Goal: Communication & Community: Answer question/provide support

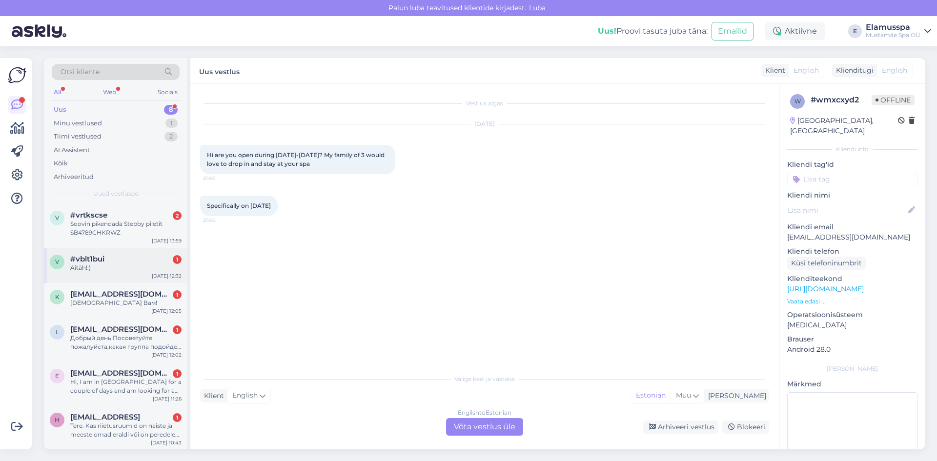
click at [164, 274] on div "[DATE] 12:32" at bounding box center [167, 275] width 30 height 7
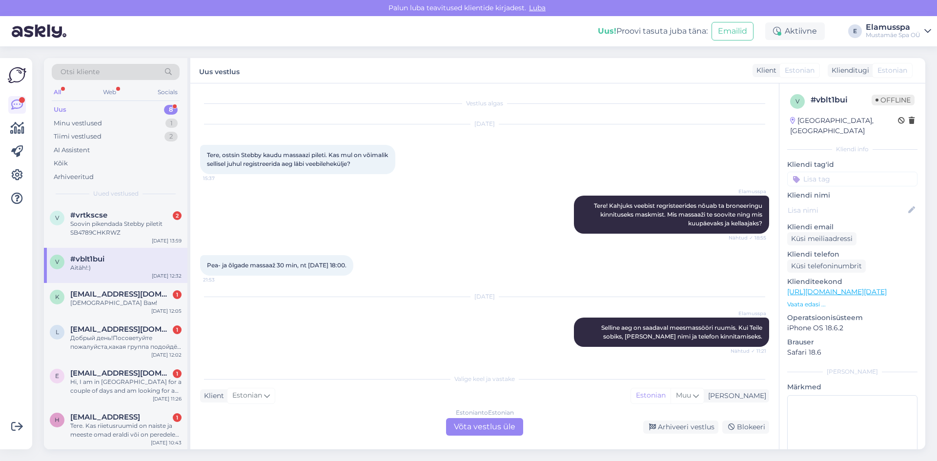
scroll to position [270, 0]
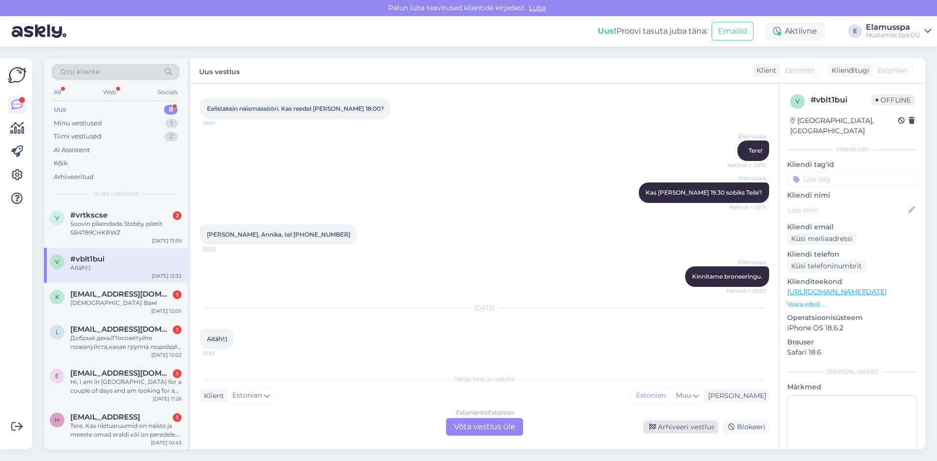
click at [661, 425] on div "Arhiveeri vestlus" at bounding box center [680, 427] width 75 height 13
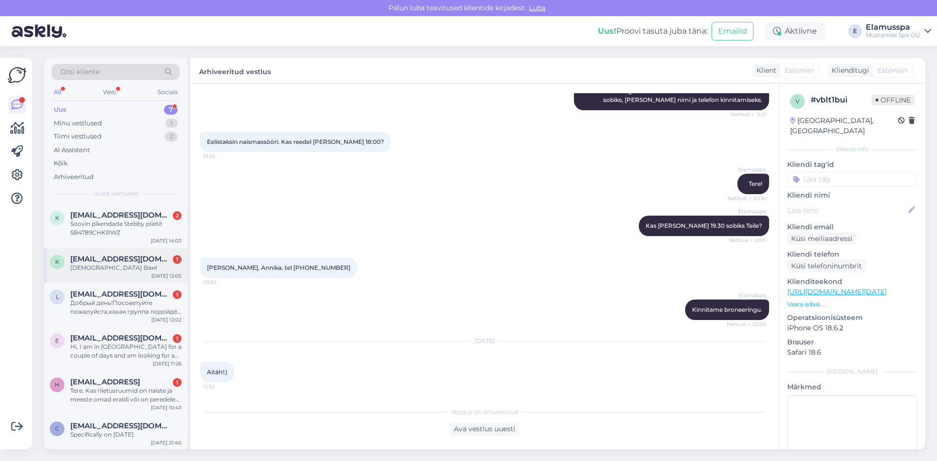
click at [144, 259] on div "[EMAIL_ADDRESS][DOMAIN_NAME] 1" at bounding box center [125, 259] width 111 height 9
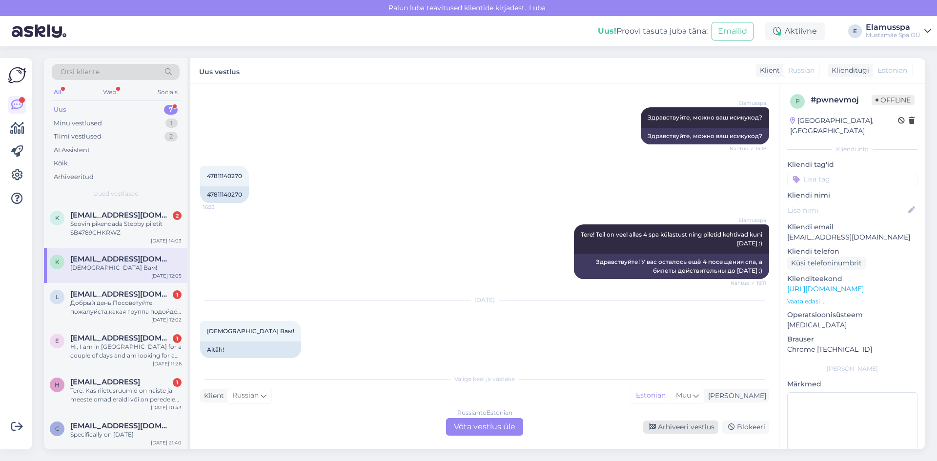
click at [680, 423] on div "Arhiveeri vestlus" at bounding box center [680, 427] width 75 height 13
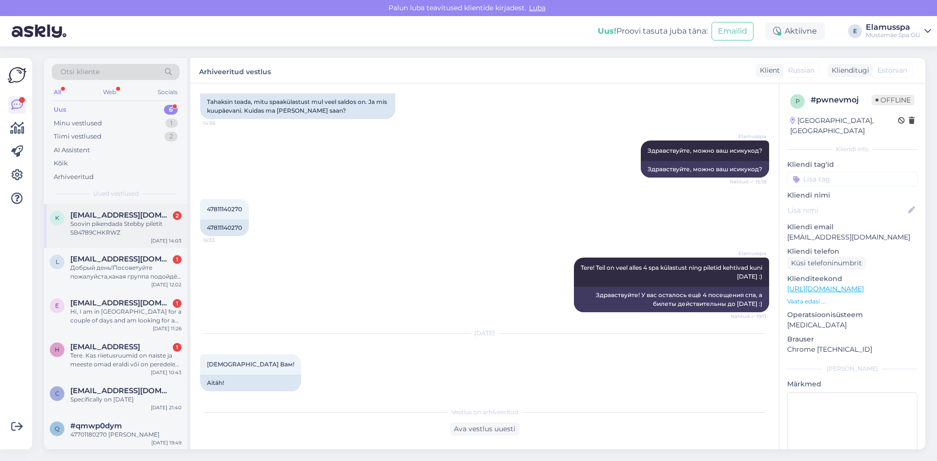
scroll to position [0, 0]
click at [133, 396] on div "Specifically on [DATE]" at bounding box center [125, 399] width 111 height 9
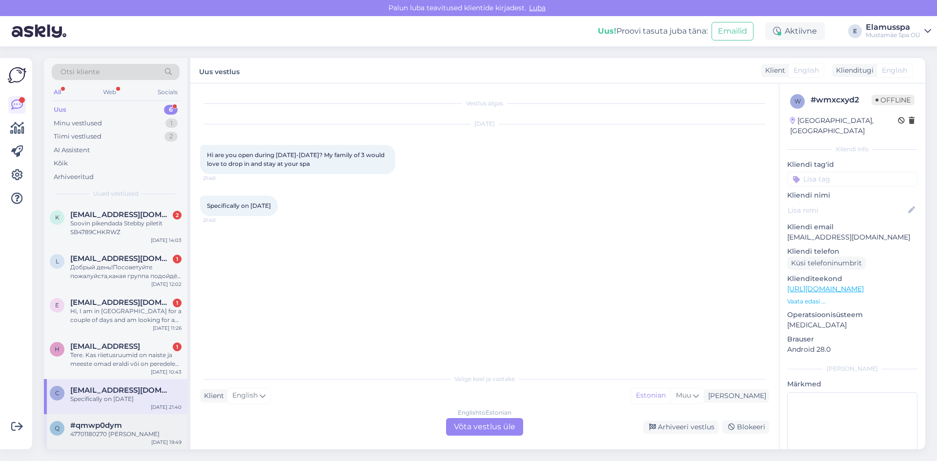
click at [134, 427] on div "#qmwp0dym" at bounding box center [125, 425] width 111 height 9
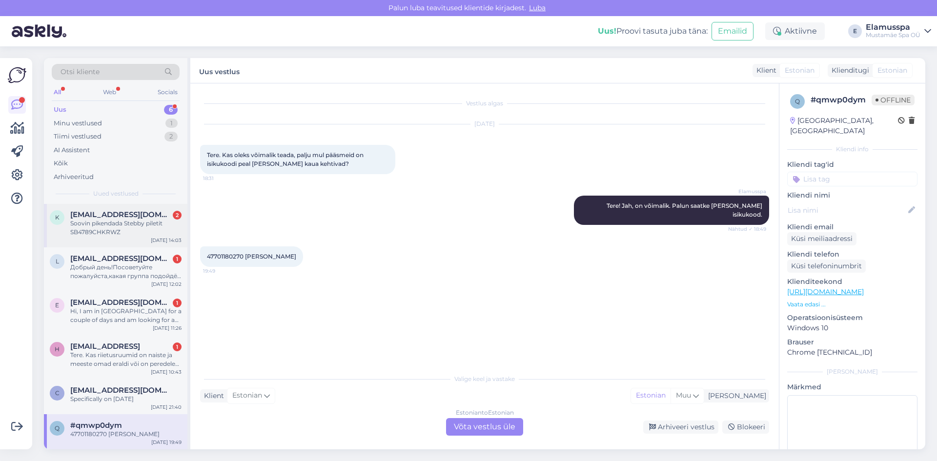
click at [130, 214] on span "[EMAIL_ADDRESS][DOMAIN_NAME]" at bounding box center [120, 214] width 101 height 9
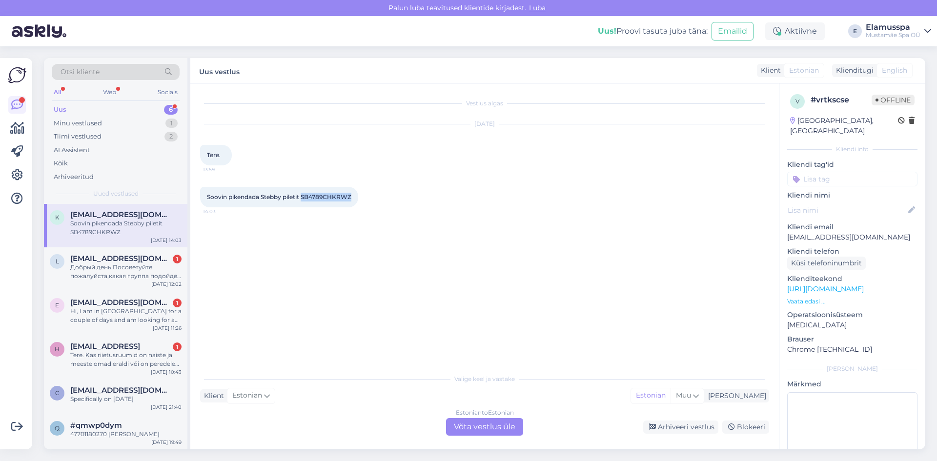
drag, startPoint x: 353, startPoint y: 196, endPoint x: 304, endPoint y: 199, distance: 49.4
click at [304, 199] on span "Soovin pikendada Stebby piletit SB4789CHKRWZ" at bounding box center [279, 196] width 144 height 7
copy span "SB4789CHKRWZ"
click at [446, 425] on div "Estonian to Estonian Võta vestlus üle" at bounding box center [484, 427] width 85 height 18
click at [458, 425] on div "Estonian to Estonian Võta vestlus üle" at bounding box center [484, 427] width 77 height 18
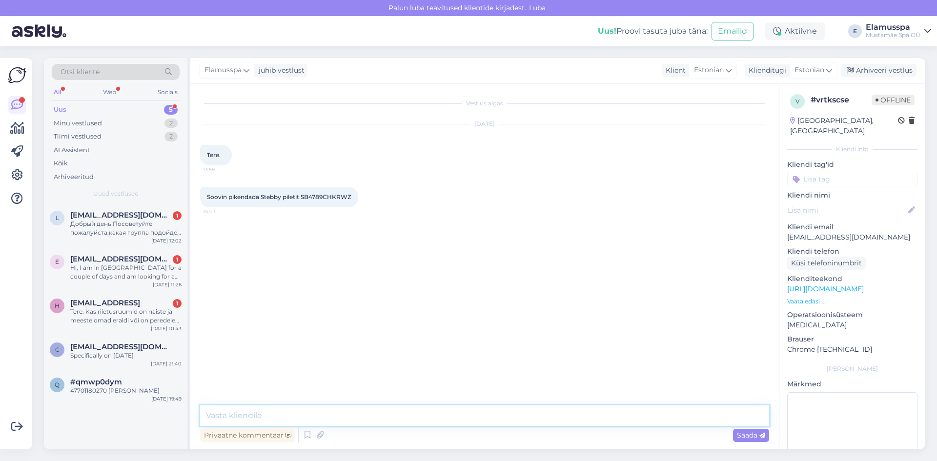
click at [299, 408] on textarea at bounding box center [484, 415] width 569 height 20
drag, startPoint x: 352, startPoint y: 418, endPoint x: 316, endPoint y: 417, distance: 36.6
click at [316, 417] on textarea "Tere, pilet on kuu võrra pikedantud." at bounding box center [484, 415] width 569 height 20
type textarea "Tere, pilet on kuu võrra pikendatud."
click at [383, 434] on div "Privaatne kommentaar Saada" at bounding box center [484, 435] width 569 height 19
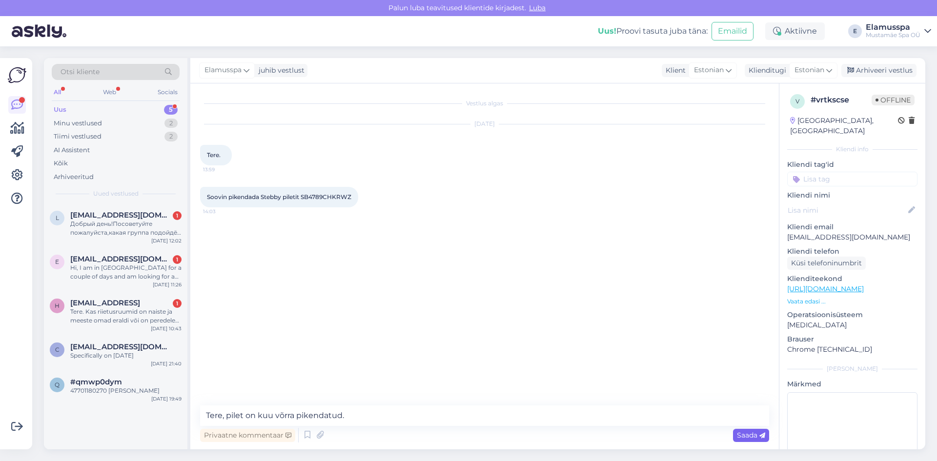
click at [738, 433] on span "Saada" at bounding box center [751, 435] width 28 height 9
click at [892, 76] on div "Arhiveeri vestlus" at bounding box center [878, 70] width 75 height 13
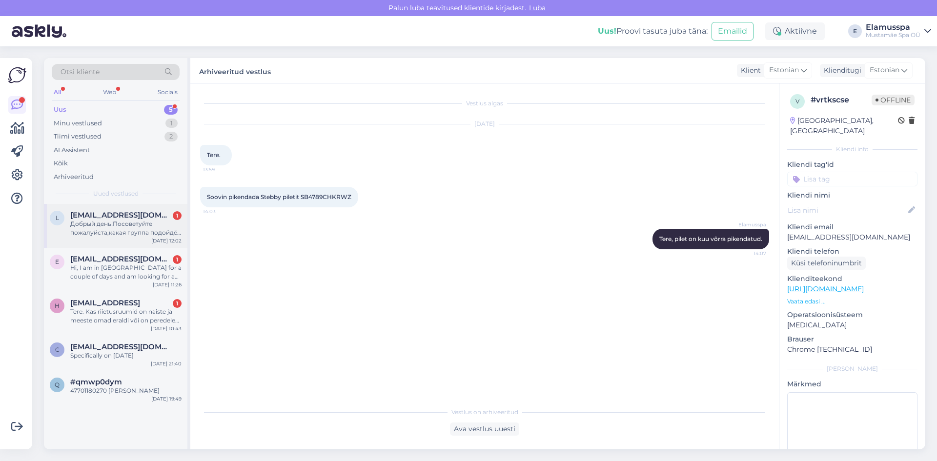
click at [136, 224] on div "Добрый день!Посоветуйте пожалуйста,какая группа подойдёт ,артроз 3 степени для …" at bounding box center [125, 229] width 111 height 18
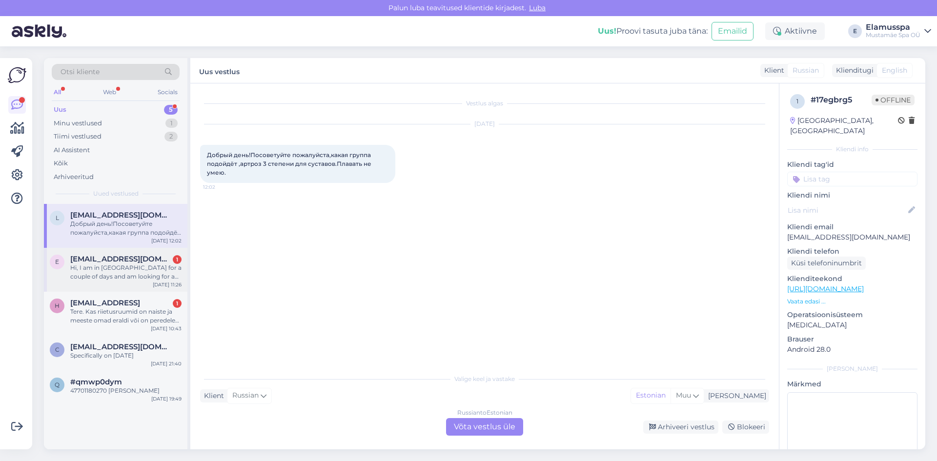
click at [153, 269] on div "Hi, I am in [GEOGRAPHIC_DATA] for a couple of days and am looking for a spa and…" at bounding box center [125, 272] width 111 height 18
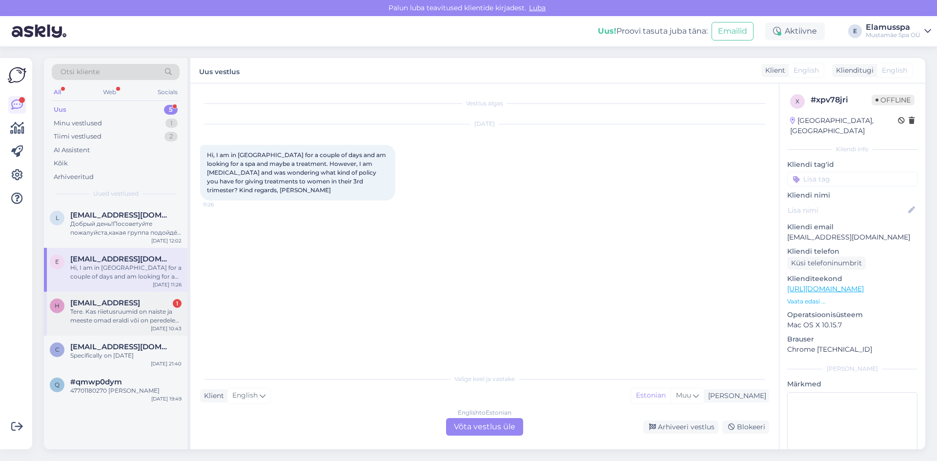
click at [140, 304] on span "[EMAIL_ADDRESS]" at bounding box center [105, 303] width 70 height 9
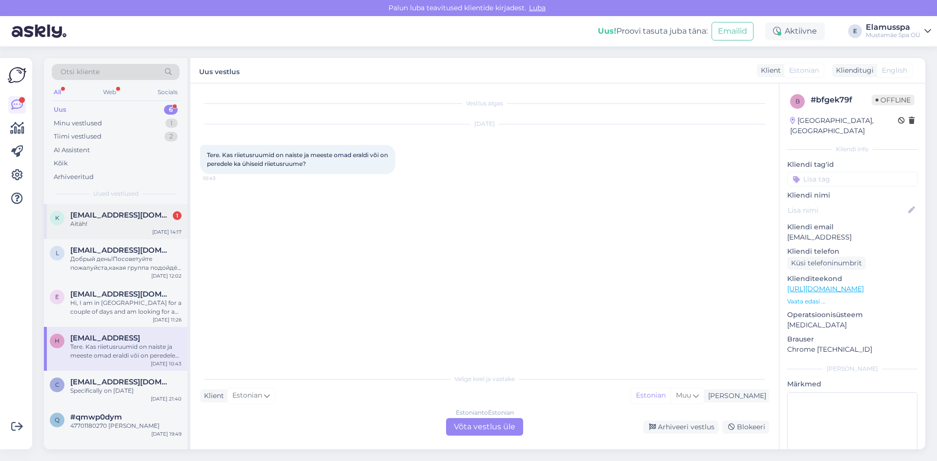
click at [169, 210] on div "k [EMAIL_ADDRESS][DOMAIN_NAME] 1 Aitäh! [DATE] 14:17" at bounding box center [115, 221] width 143 height 35
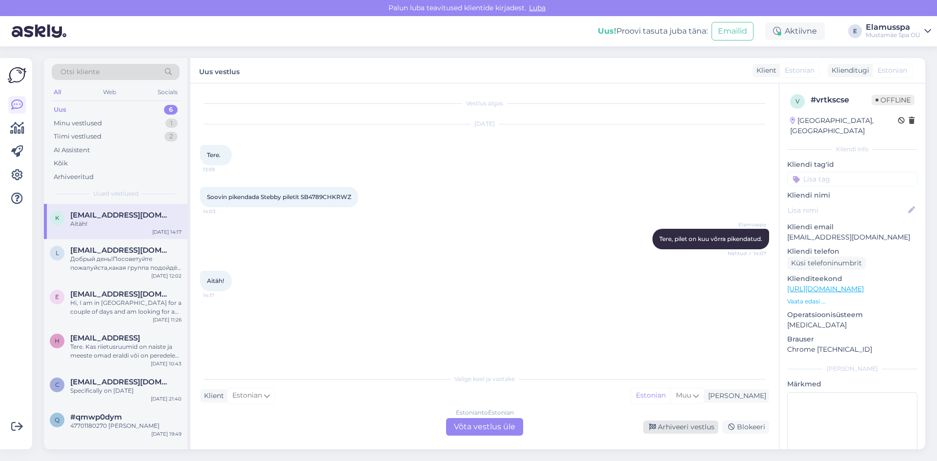
click at [668, 427] on div "Arhiveeri vestlus" at bounding box center [680, 427] width 75 height 13
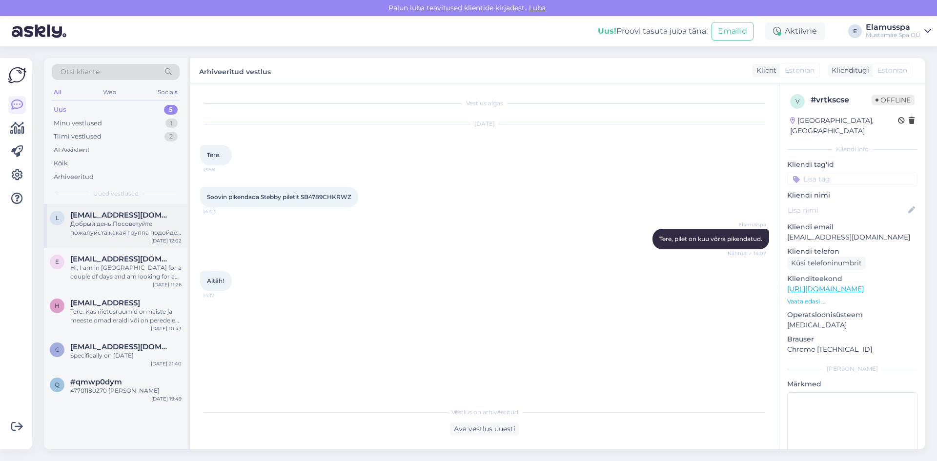
click at [158, 234] on div "Добрый день!Посоветуйте пожалуйста,какая группа подойдёт ,артроз 3 степени для …" at bounding box center [125, 229] width 111 height 18
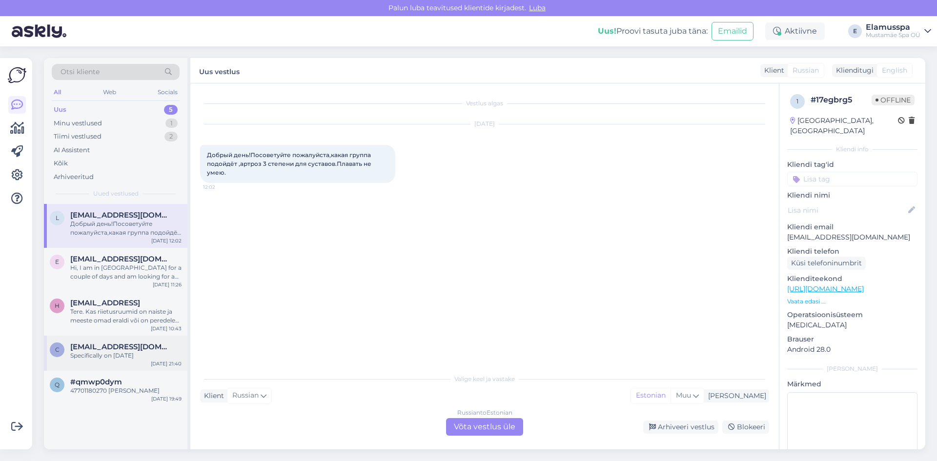
click at [100, 360] on div "c [EMAIL_ADDRESS][DOMAIN_NAME] Specifically on Dec [DATE] 21:40" at bounding box center [115, 353] width 143 height 35
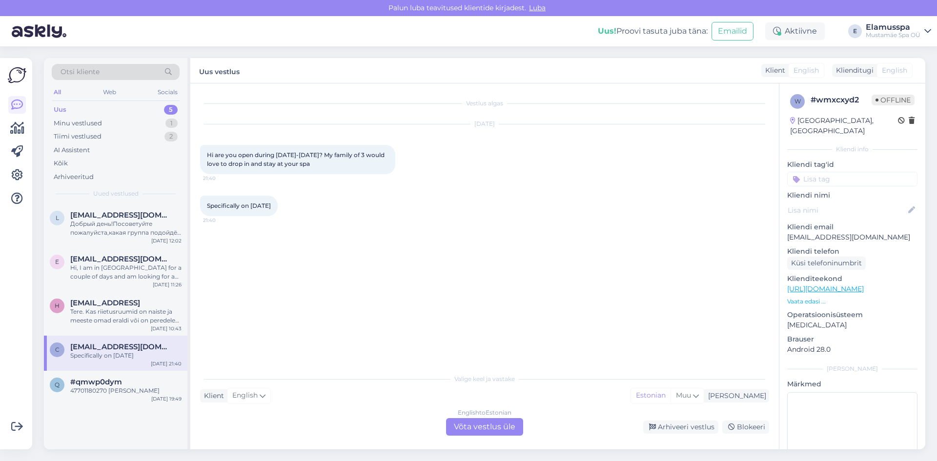
click at [465, 422] on div "English to Estonian Võta vestlus üle" at bounding box center [484, 427] width 77 height 18
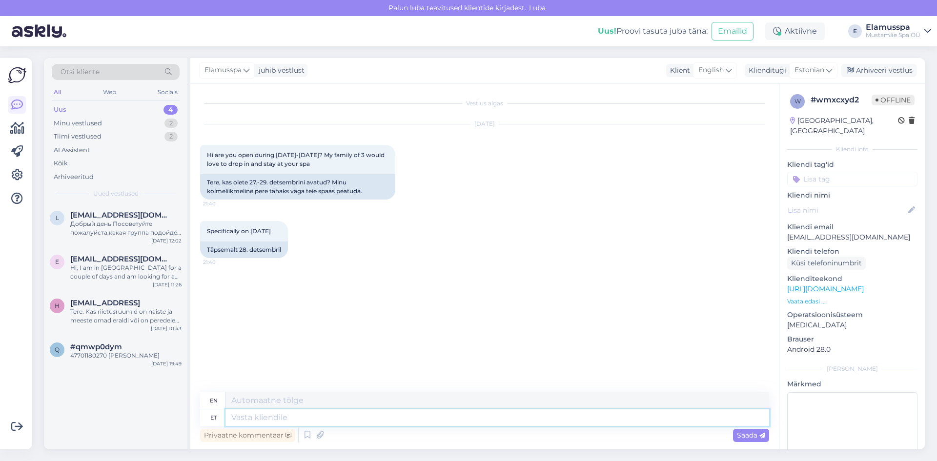
click at [356, 416] on textarea at bounding box center [497, 417] width 544 height 17
type textarea "T"
type textarea "Hello, we"
type textarea "Hello,"
type textarea "Hello, we ar"
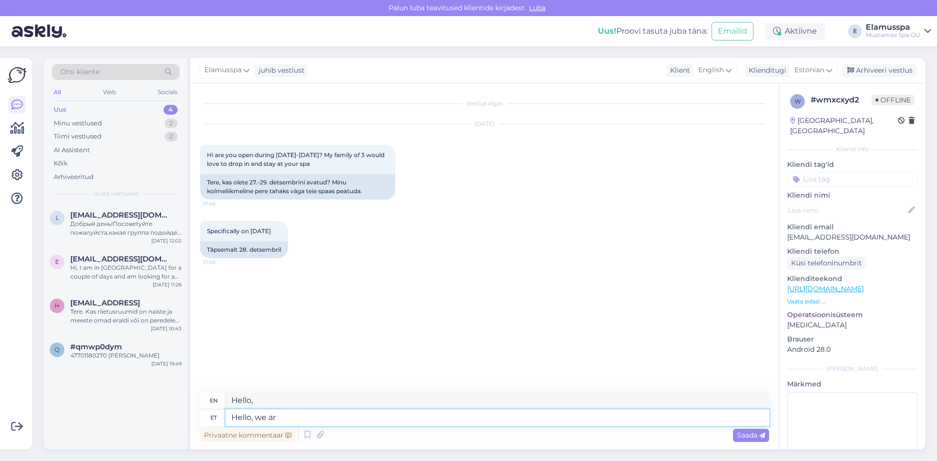
type textarea "Hello, we"
type textarea "Hello, we are"
type textarea "Hello, we are opened ev"
type textarea "Hello, we are open."
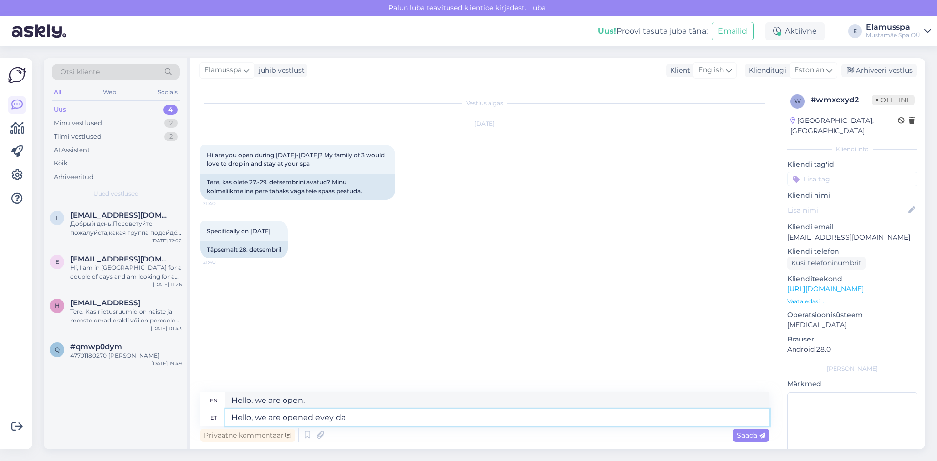
type textarea "Hello, we are opened evey day"
type textarea "Hello, we are open every day."
type textarea "Hello, we are opened [PERSON_NAME]"
type textarea "Hello, we are open tonight."
type textarea "Hello, we are opened every day"
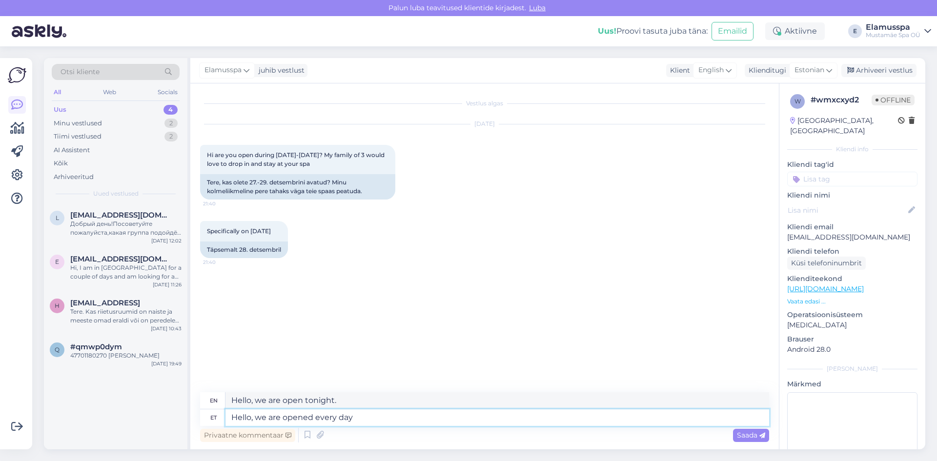
type textarea "Hello, we are open every"
type textarea "Hello, we are opened every day."
type textarea "Hello, we are open every day."
type textarea "Hello, we are opened every day."
drag, startPoint x: 367, startPoint y: 396, endPoint x: 68, endPoint y: 402, distance: 299.6
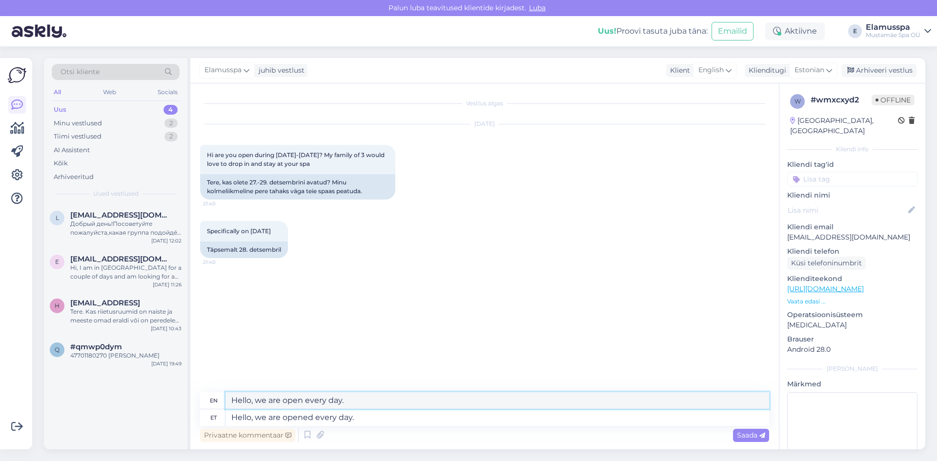
click at [68, 402] on div "Otsi kliente All Web Socials Uus 4 Minu vestlused 2 Tiimi vestlused 2 AI Assist…" at bounding box center [484, 253] width 881 height 391
paste textarea "ed"
type textarea "Hello, we are opened every day."
click at [440, 416] on textarea "Hello, we are opened every day." at bounding box center [497, 417] width 544 height 17
click at [744, 438] on span "Saada" at bounding box center [751, 435] width 28 height 9
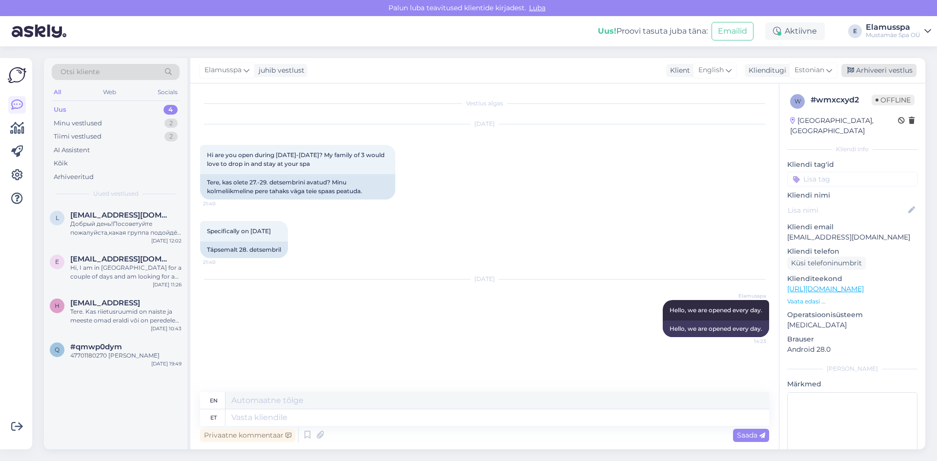
click at [882, 71] on div "Arhiveeri vestlus" at bounding box center [878, 70] width 75 height 13
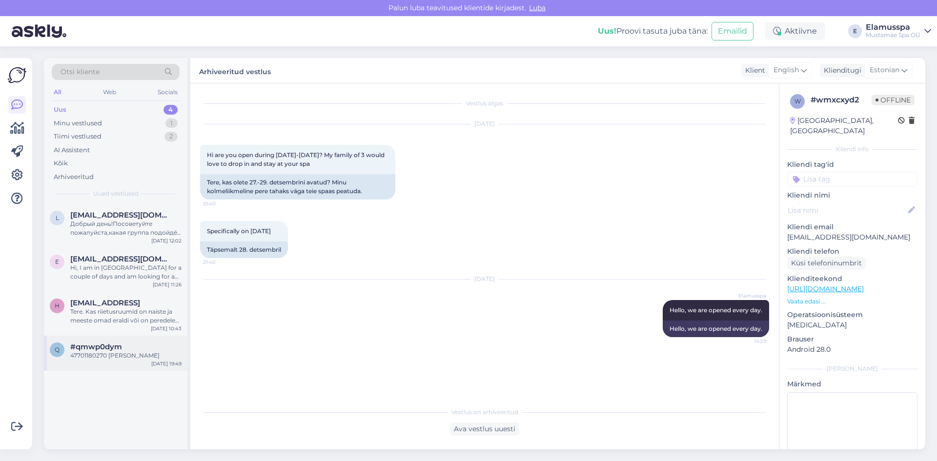
click at [86, 346] on span "#qmwp0dym" at bounding box center [96, 347] width 52 height 9
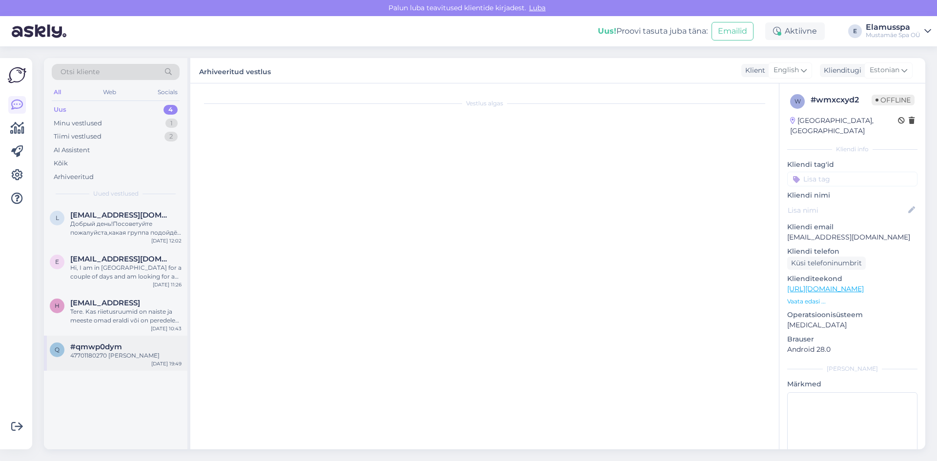
click at [143, 355] on div "47701180270 [PERSON_NAME]" at bounding box center [125, 355] width 111 height 9
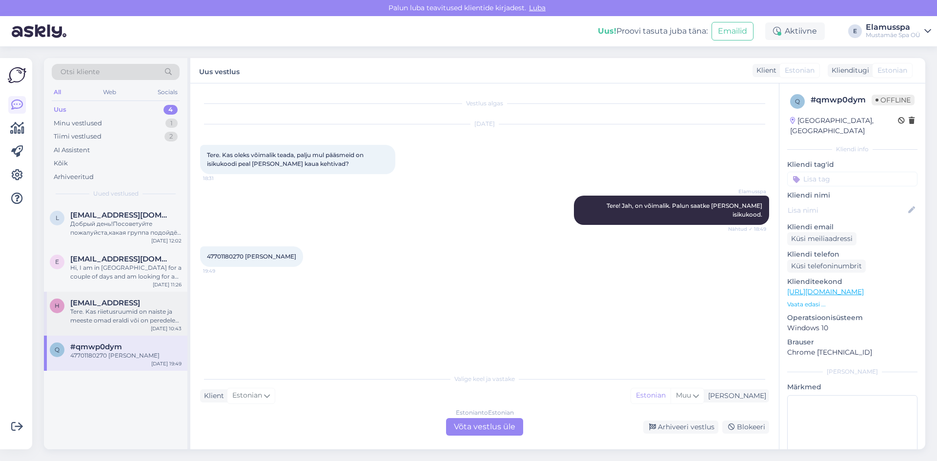
click at [140, 304] on span "[EMAIL_ADDRESS]" at bounding box center [105, 303] width 70 height 9
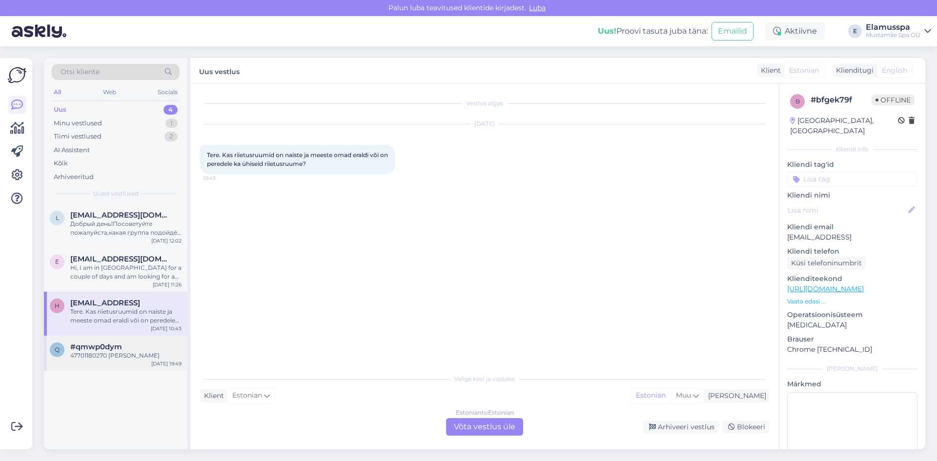
click at [138, 355] on div "47701180270 [PERSON_NAME]" at bounding box center [125, 355] width 111 height 9
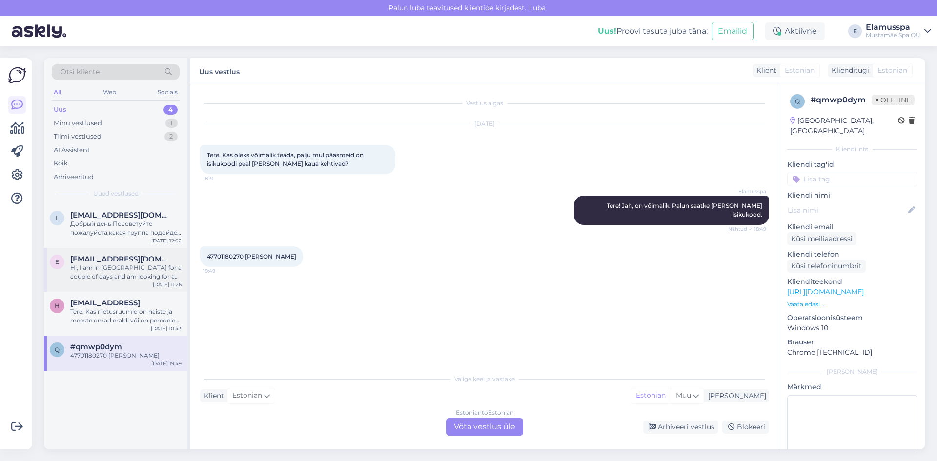
click at [138, 285] on div "e [EMAIL_ADDRESS][DOMAIN_NAME] Hi, I am in [GEOGRAPHIC_DATA] for a couple of da…" at bounding box center [115, 270] width 143 height 44
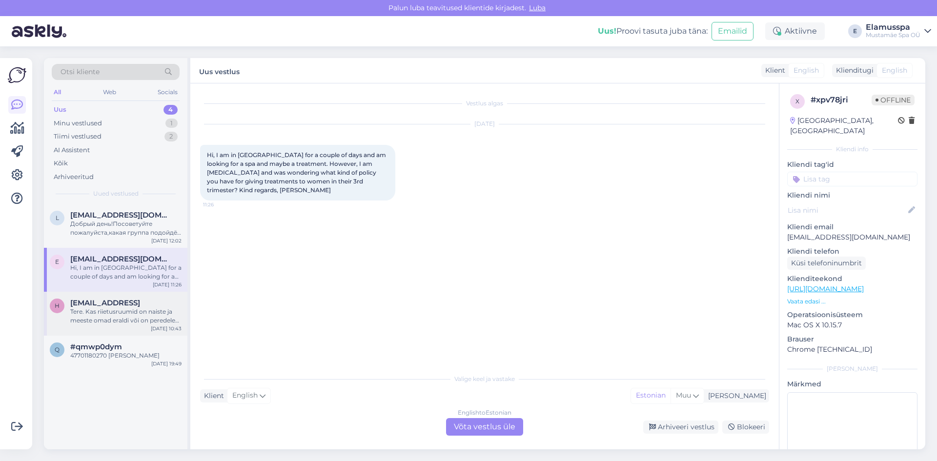
click at [140, 326] on div "h [EMAIL_ADDRESS] Tere. Kas riietusruumid on naiste ja meeste omad eraldi või o…" at bounding box center [115, 314] width 143 height 44
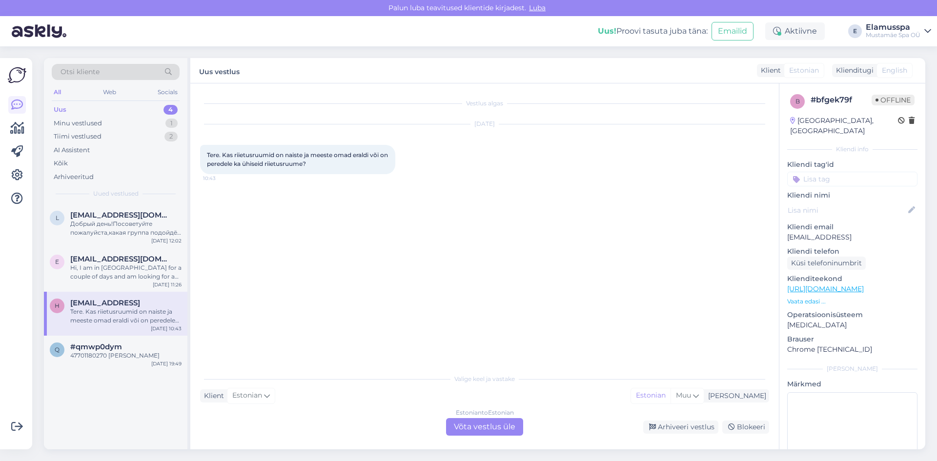
click at [475, 425] on div "Estonian to Estonian Võta vestlus üle" at bounding box center [484, 427] width 77 height 18
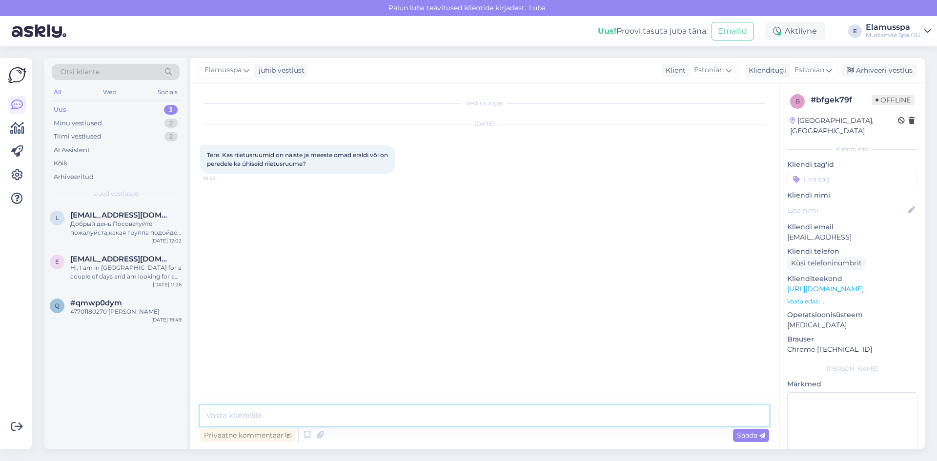
click at [374, 419] on textarea at bounding box center [484, 415] width 569 height 20
click at [395, 415] on textarea "Tere, riietusruumid on eraldi." at bounding box center [484, 415] width 569 height 20
type textarea "Tere, riietusruumid on eraldi."
click at [744, 436] on span "Saada" at bounding box center [751, 435] width 28 height 9
click at [881, 72] on div "Arhiveeri vestlus" at bounding box center [878, 70] width 75 height 13
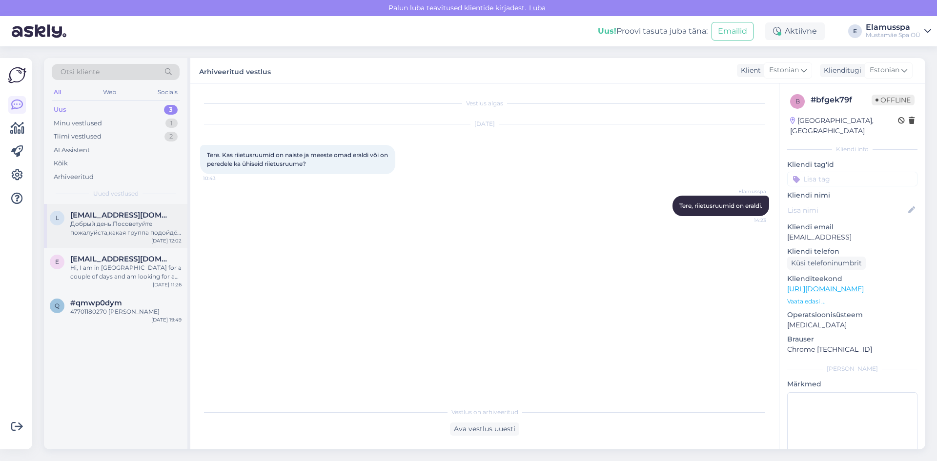
click at [137, 229] on div "Добрый день!Посоветуйте пожалуйста,какая группа подойдёт ,артроз 3 степени для …" at bounding box center [125, 229] width 111 height 18
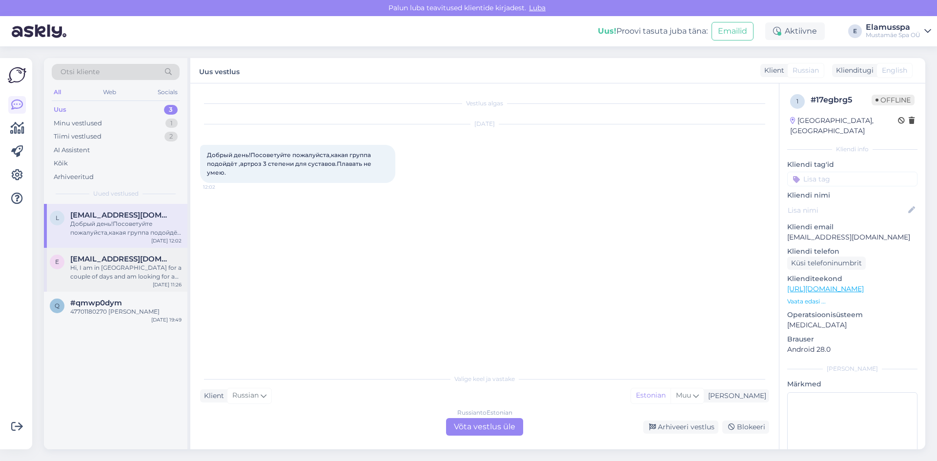
click at [144, 266] on div "Hi, I am in [GEOGRAPHIC_DATA] for a couple of days and am looking for a spa and…" at bounding box center [125, 272] width 111 height 18
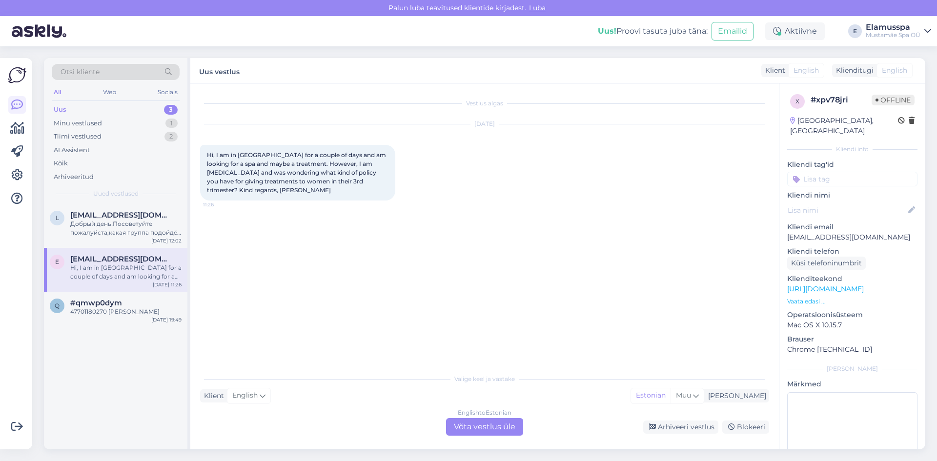
click at [480, 428] on div "English to Estonian Võta vestlus üle" at bounding box center [484, 427] width 77 height 18
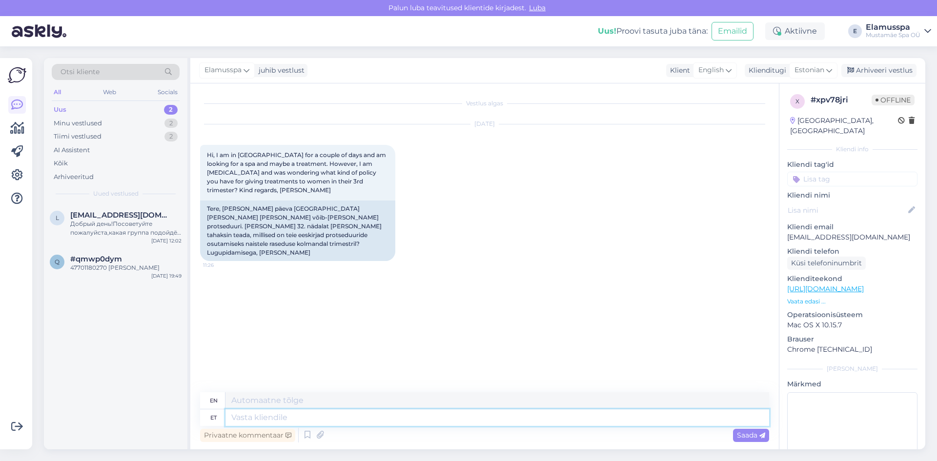
click at [341, 424] on textarea at bounding box center [497, 417] width 544 height 17
type textarea "T"
type textarea "Hello,"
type textarea "Hello, there is"
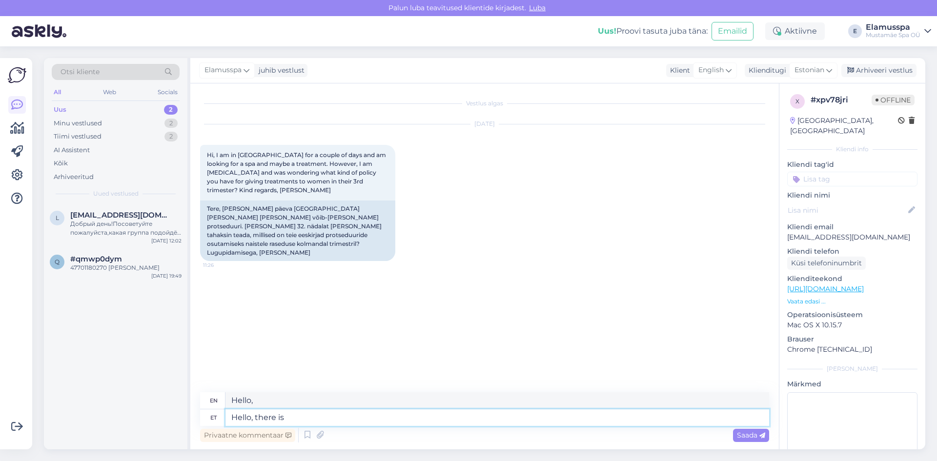
type textarea "Hello, there"
type textarea "Hello, there is a"
type textarea "Hello, there is a list"
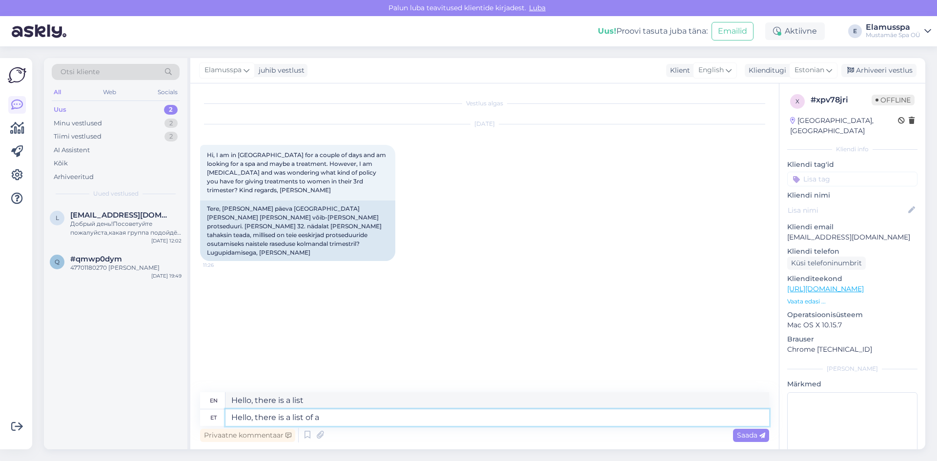
type textarea "Hello, there is a list of al"
type textarea "Hello, there is a list of"
type textarea "Hello, there is a list of all the"
type textarea "Hello, there is a list of all"
type textarea "Hello, there is a list of all the m"
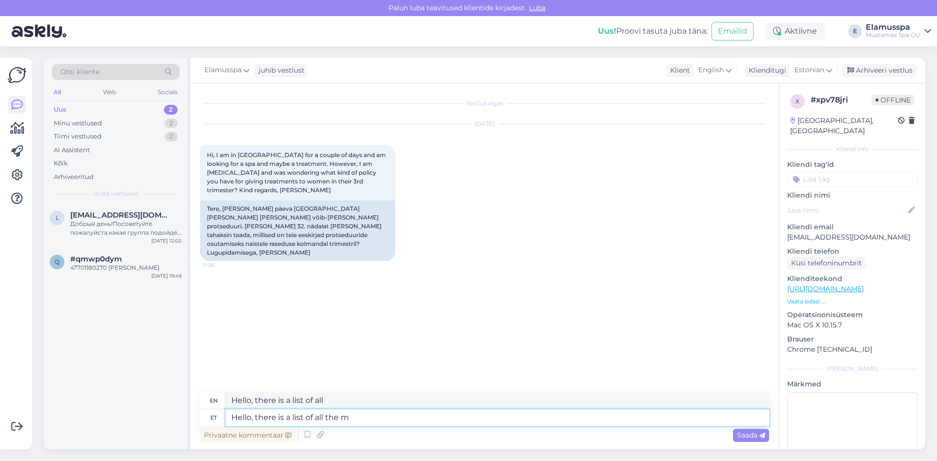
type textarea "Hello, there is a list of all the"
type textarea "Hello, there is a list of all the massages w"
type textarea "Hello, there is a list of all the massages"
type textarea "Hello, there is a list of all the massages we h"
type textarea "Hello, there is a list of all the massages we offer"
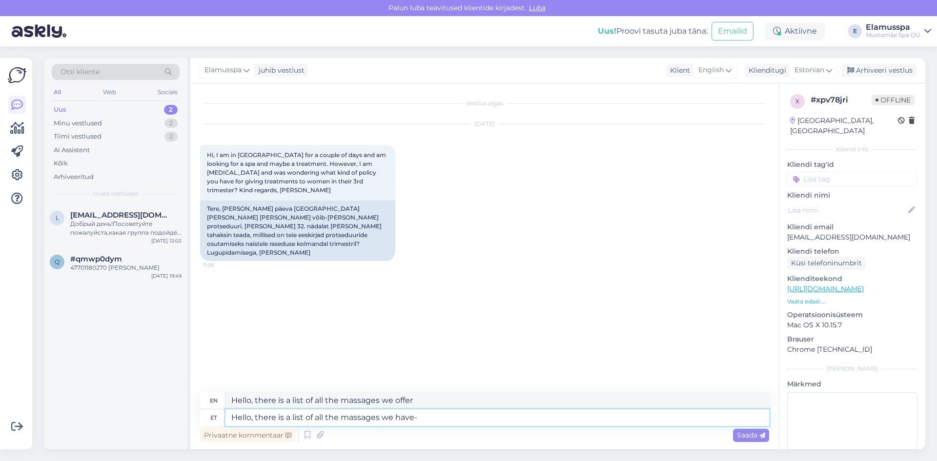
type textarea "Hello, there is a list of all the massages we have-"
type textarea "Hello, there is a list of all the massages we have"
paste textarea "[URL][DOMAIN_NAME]"
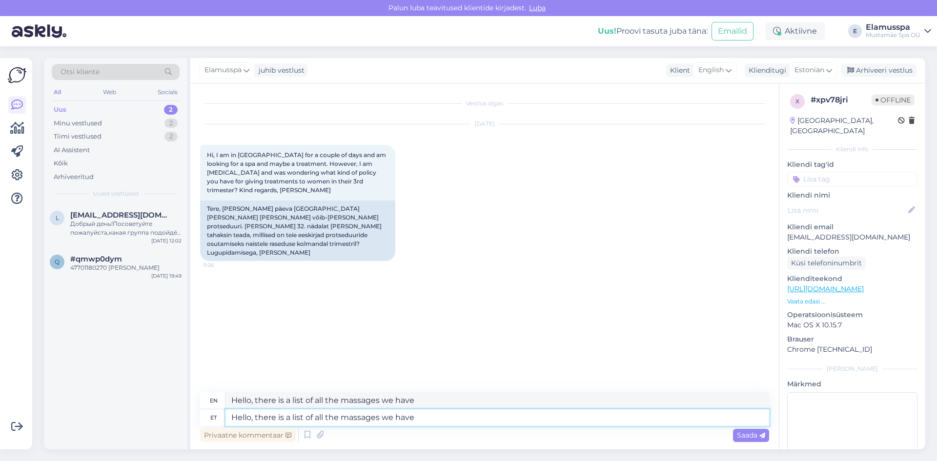
type textarea "Hello, there is a list of all the massages we have [URL][DOMAIN_NAME]"
type textarea "Hello, there is a list of all the massages we have [URL][DOMAIN_NAME] If yo"
type textarea "Hello, there is a list of all the massages we have [URL][DOMAIN_NAME] If"
type textarea "Hello, there is a list of all the massages we have [URL][DOMAIN_NAME]"
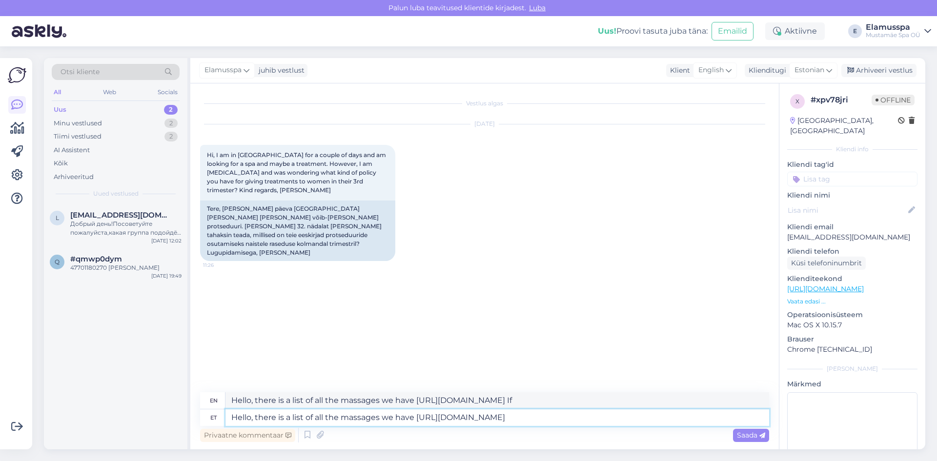
type textarea "Hello, there is a list of all the massages we have [URL][DOMAIN_NAME]"
type textarea "Hello, there is a list of all the massages we have [URL][DOMAIN_NAME] If a"
type textarea "Hello, there is a list of all the massages we have [URL][DOMAIN_NAME] If"
type textarea "Hello, there is a list of all the massages we have [URL][DOMAIN_NAME] If a t"
type textarea "Hello, there is a list of all the massages we have [URL][DOMAIN_NAME] If a"
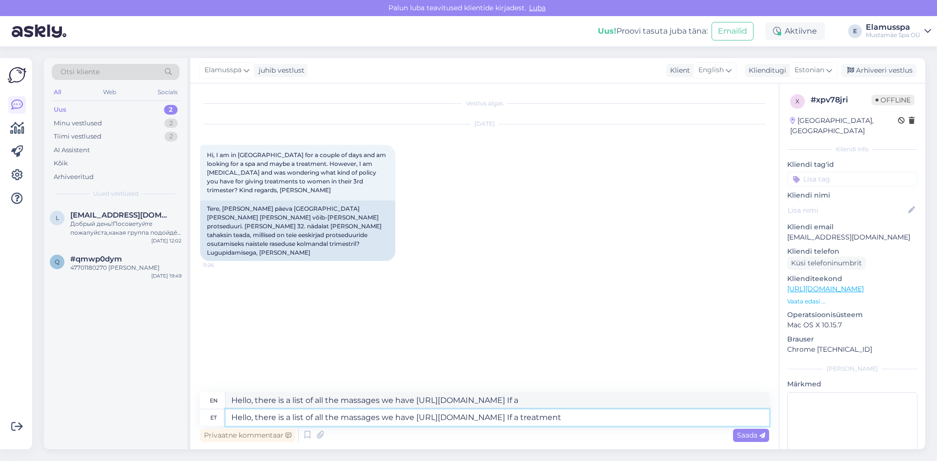
type textarea "Hello, there is a list of all the massages we have [URL][DOMAIN_NAME] If a trea…"
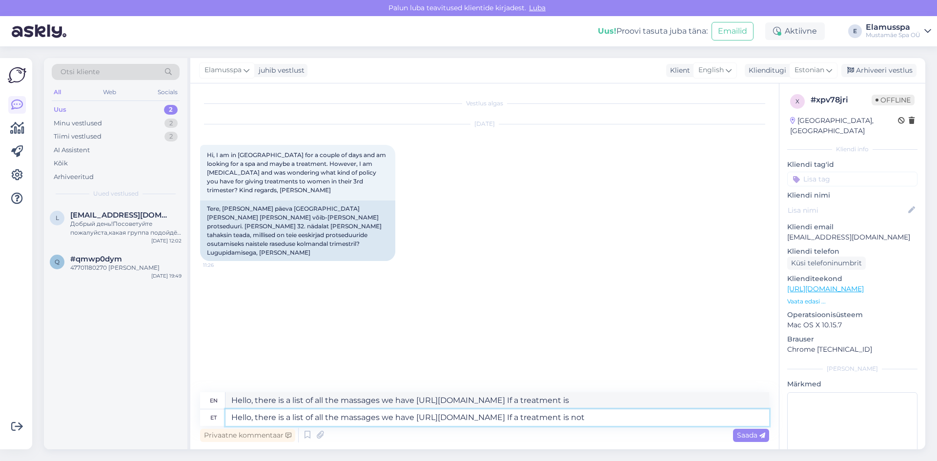
type textarea "Hello, there is a list of all the massages we have [URL][DOMAIN_NAME] If a trea…"
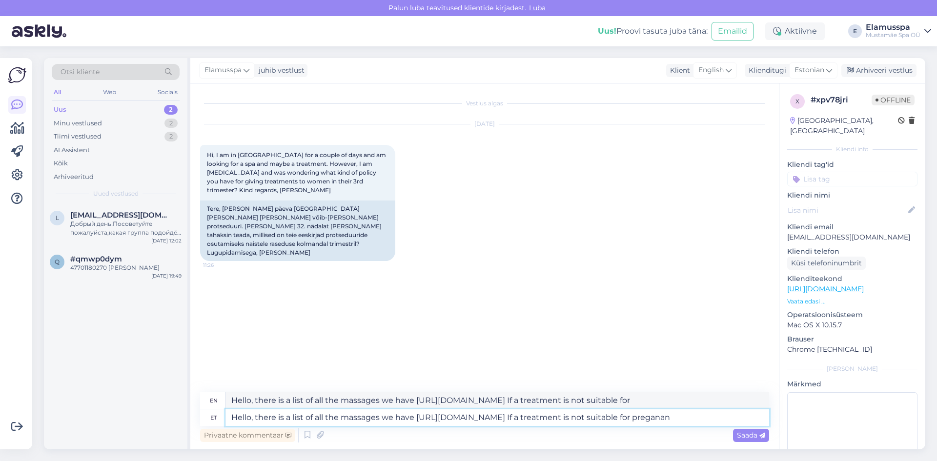
type textarea "Hello, there is a list of all the massages we have [URL][DOMAIN_NAME] If a trea…"
click at [709, 422] on textarea "Hello, there is a list of all the massages we have [URL][DOMAIN_NAME] If a trea…" at bounding box center [497, 417] width 544 height 17
type textarea "Hello, there is a list of all the massages we have [URL][DOMAIN_NAME] If a trea…"
click at [737, 418] on textarea "Hello, there is a list of all the massages we have [URL][DOMAIN_NAME] If a trea…" at bounding box center [497, 417] width 544 height 17
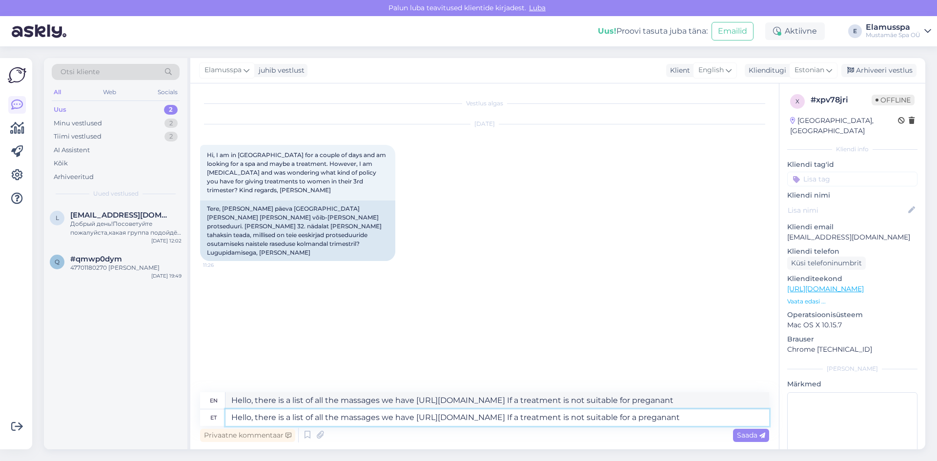
type textarea "Hello, there is a list of all the massages we have [URL][DOMAIN_NAME] If a trea…"
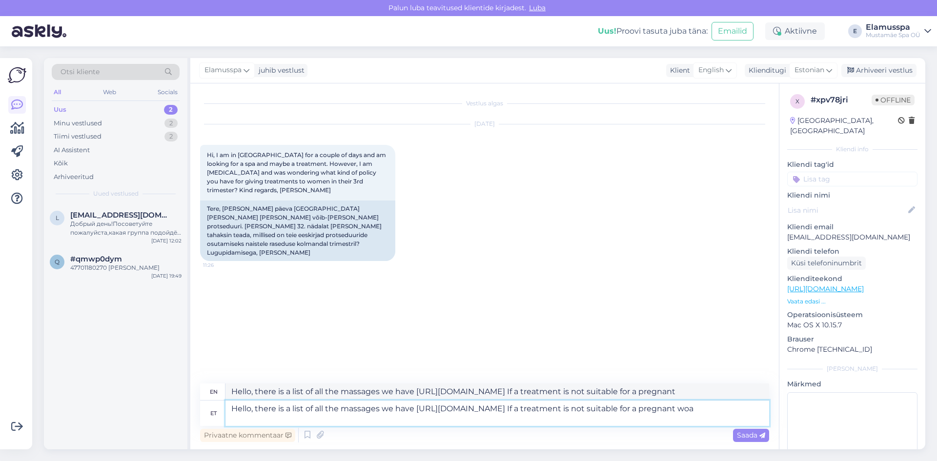
type textarea "Hello, there is a list of all the massages we have [URL][DOMAIN_NAME] If a trea…"
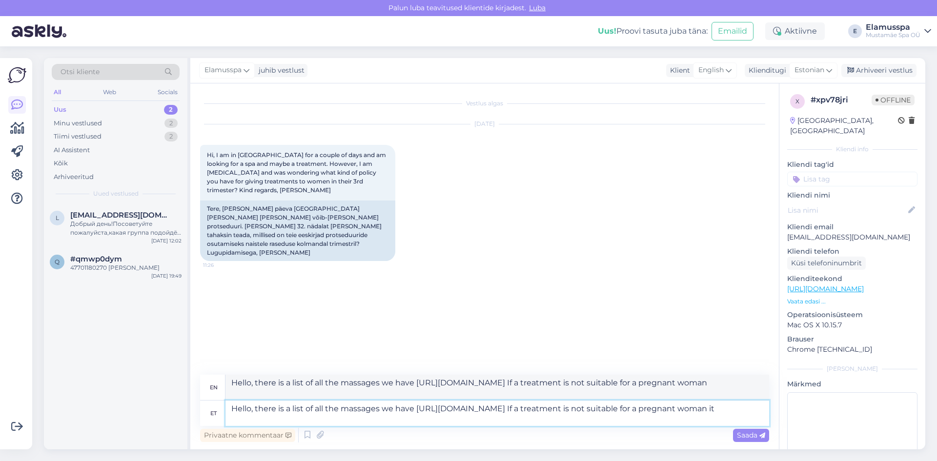
type textarea "Hello, there is a list of all the massages we have [URL][DOMAIN_NAME] If a trea…"
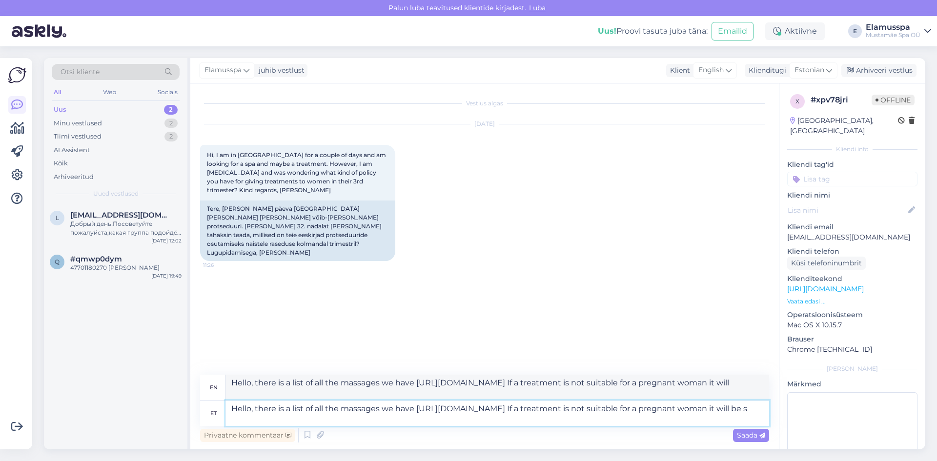
type textarea "Hello, there is a list of all the massages we have [URL][DOMAIN_NAME] If a trea…"
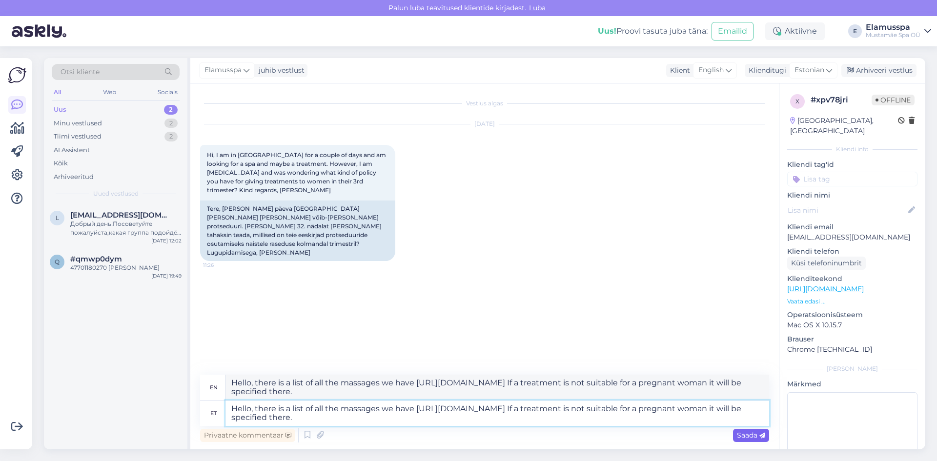
type textarea "Hello, there is a list of all the massages we have [URL][DOMAIN_NAME] If a trea…"
click at [748, 431] on span "Saada" at bounding box center [751, 435] width 28 height 9
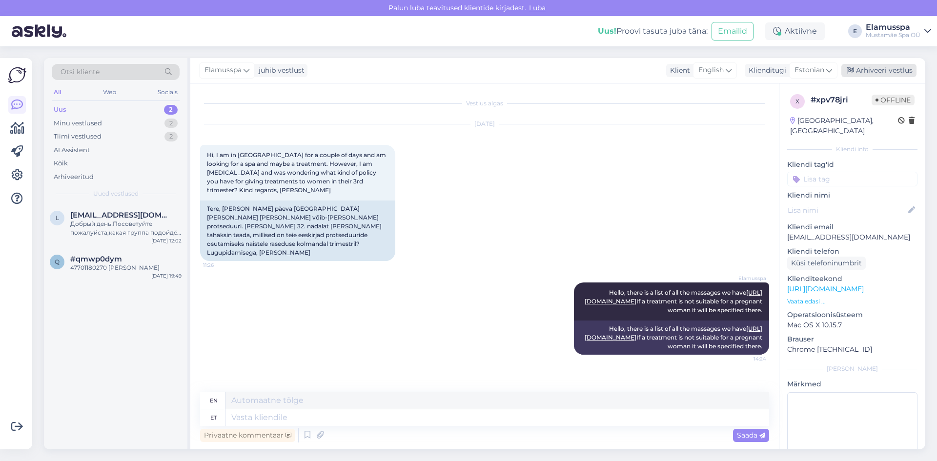
click at [872, 69] on div "Arhiveeri vestlus" at bounding box center [878, 70] width 75 height 13
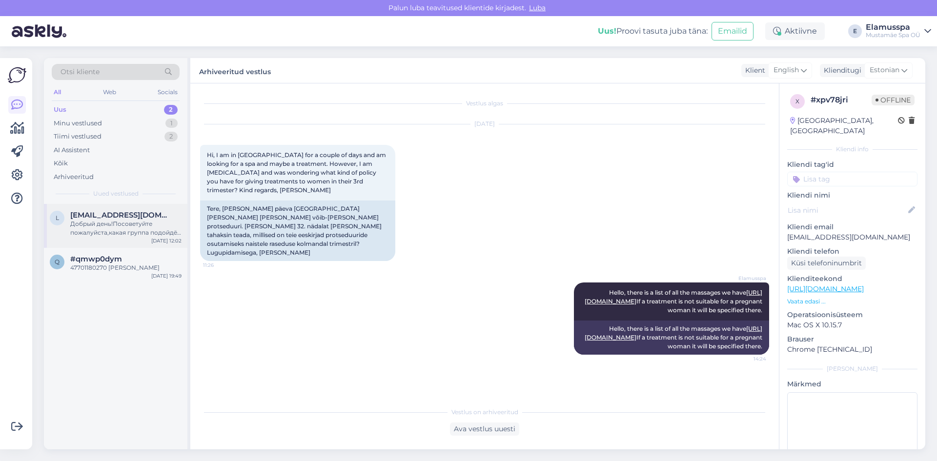
click at [134, 224] on div "Добрый день!Посоветуйте пожалуйста,какая группа подойдёт ,артроз 3 степени для …" at bounding box center [125, 229] width 111 height 18
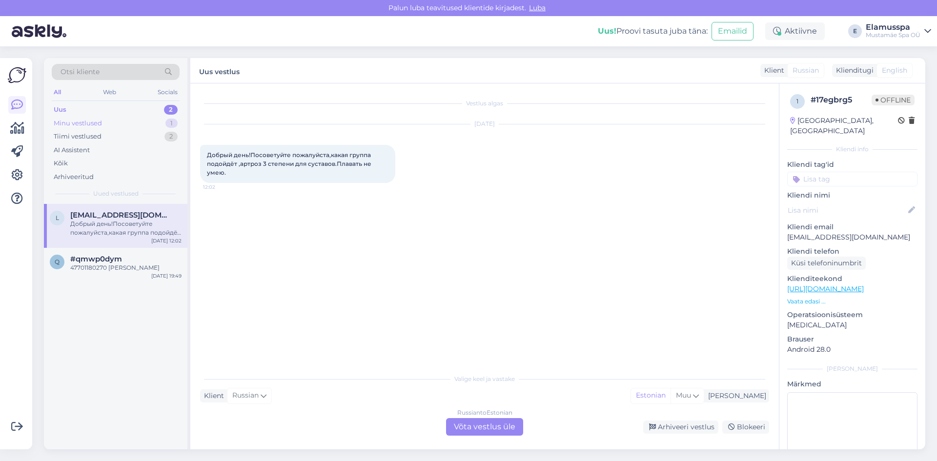
click at [150, 123] on div "Minu vestlused 1" at bounding box center [116, 124] width 128 height 14
click at [140, 213] on span "Elamus Bowling & Pubi" at bounding box center [113, 215] width 87 height 9
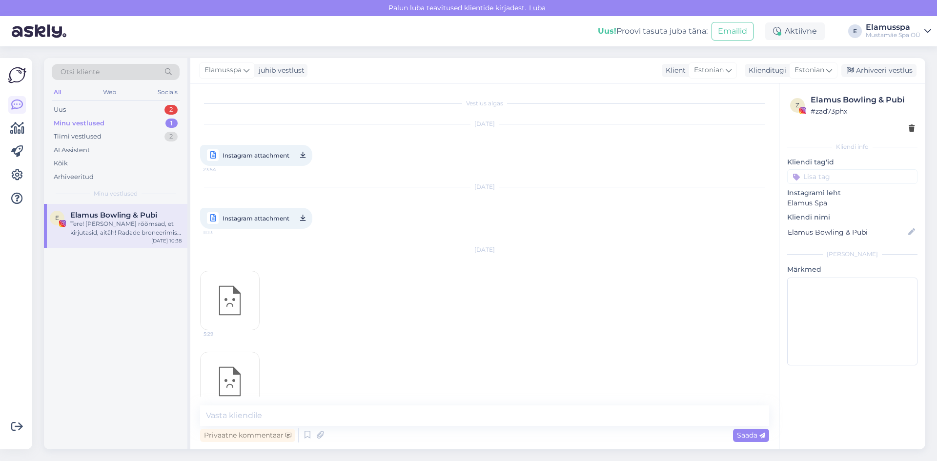
scroll to position [249, 0]
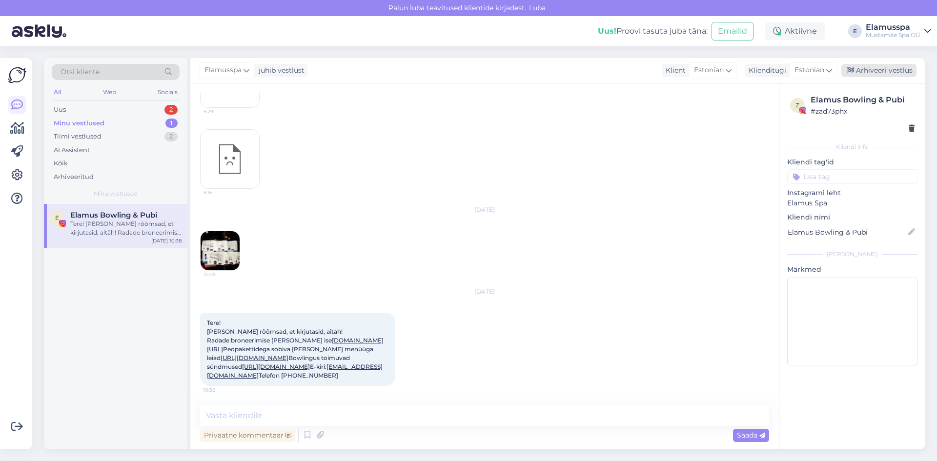
click at [853, 72] on icon at bounding box center [850, 70] width 7 height 7
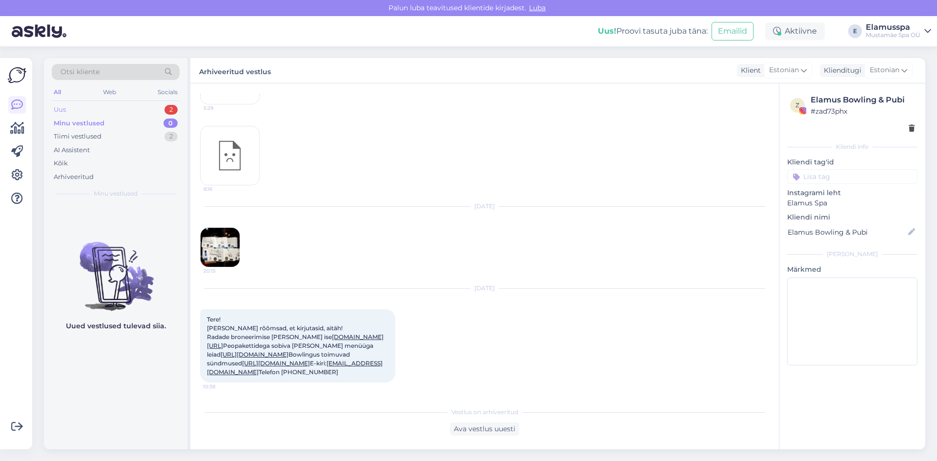
click at [149, 109] on div "Uus 2" at bounding box center [116, 110] width 128 height 14
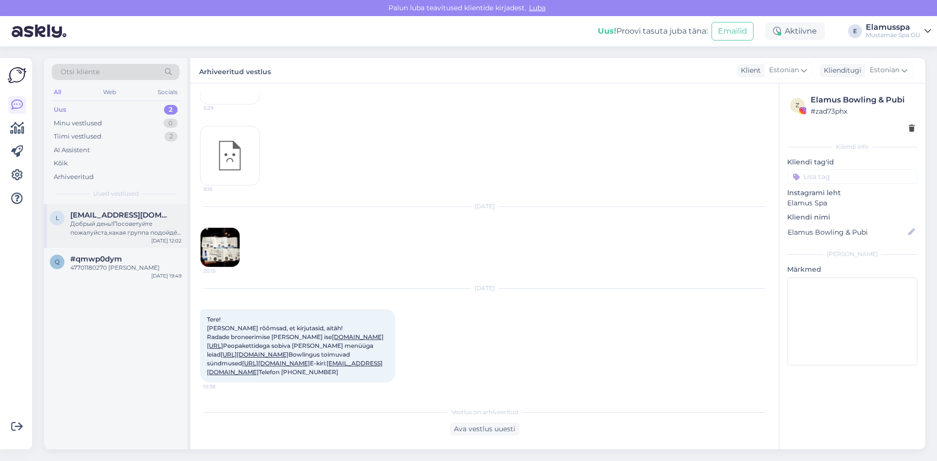
click at [94, 230] on div "Добрый день!Посоветуйте пожалуйста,какая группа подойдёт ,артроз 3 степени для …" at bounding box center [125, 229] width 111 height 18
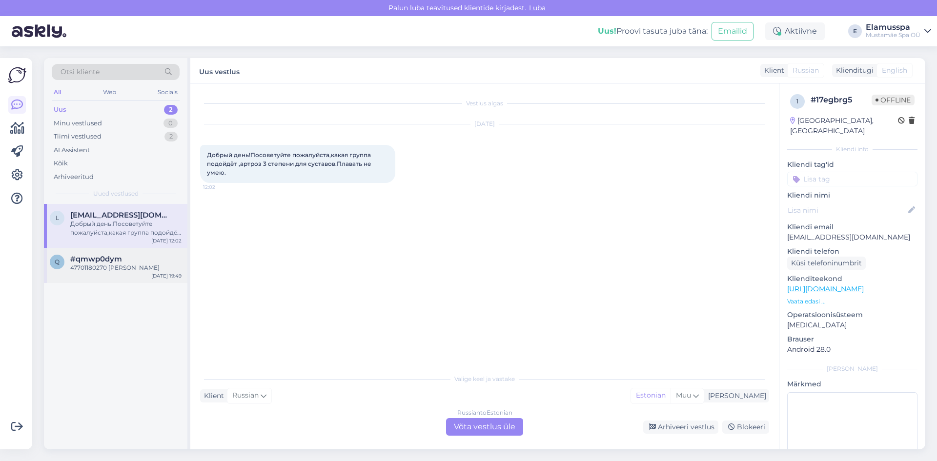
click at [98, 255] on span "#qmwp0dym" at bounding box center [96, 259] width 52 height 9
